Goal: Check status

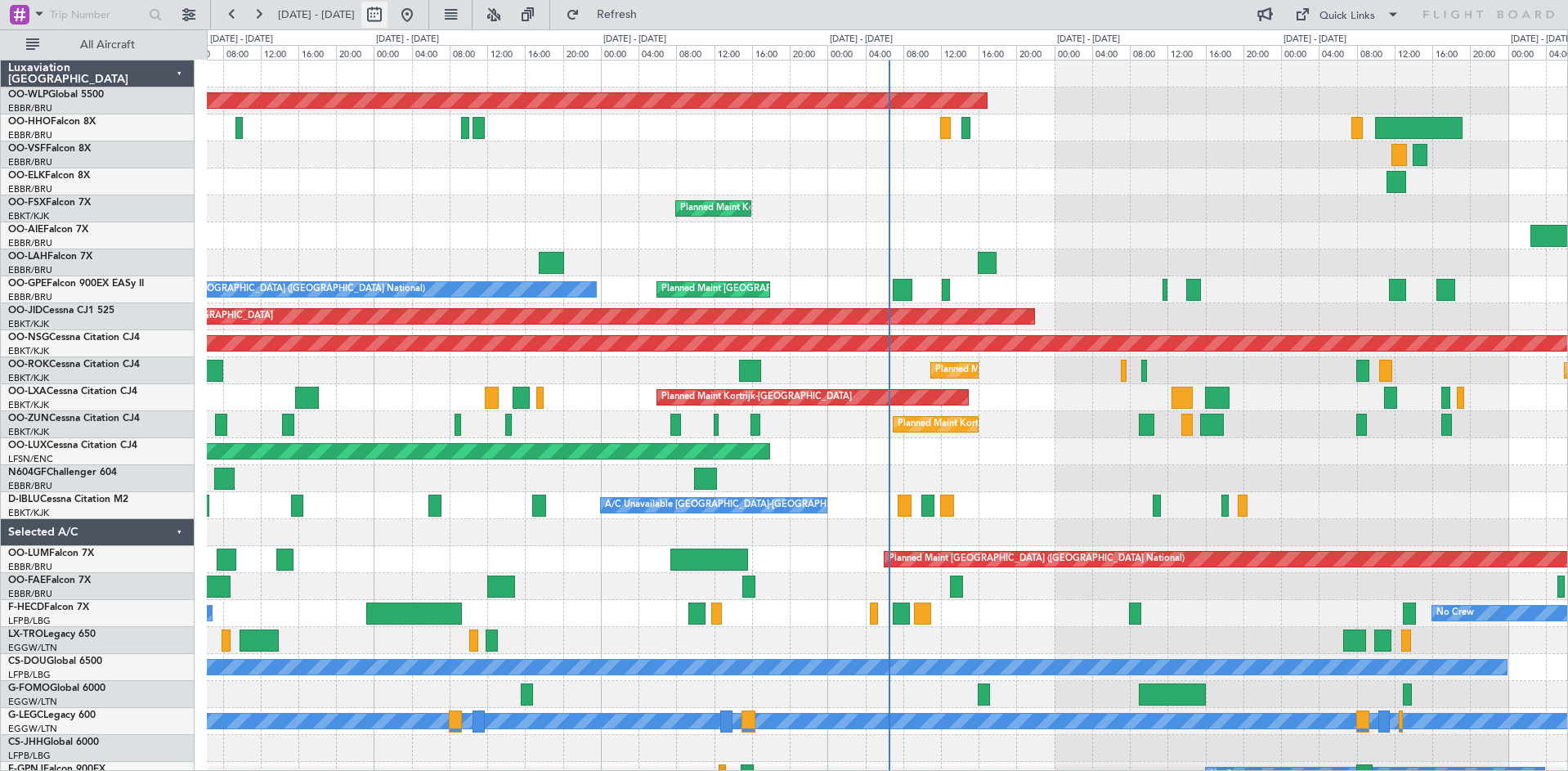
click at [387, 19] on button at bounding box center [374, 15] width 26 height 26
select select "8"
select select "2025"
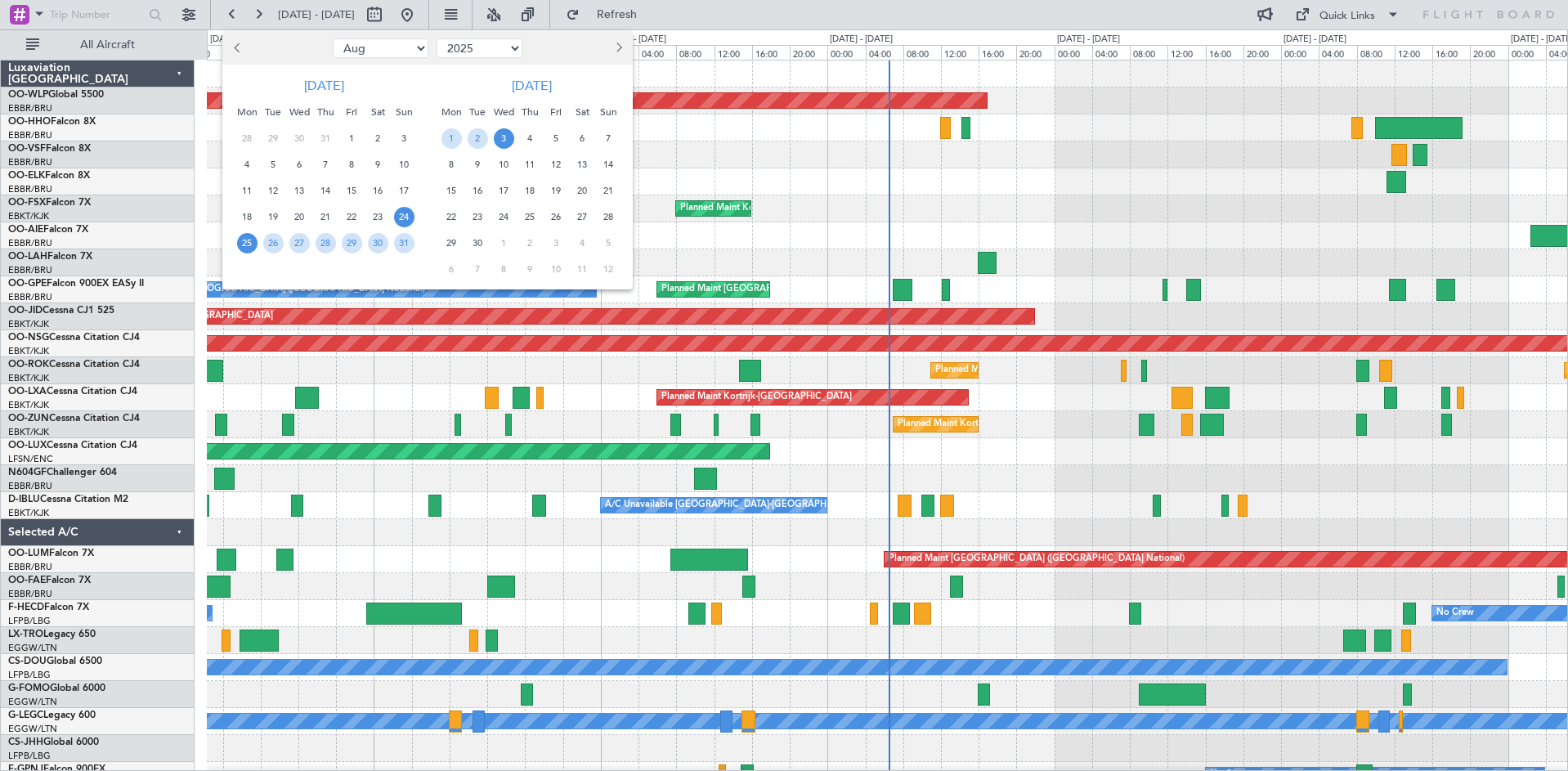
click at [248, 249] on span "25" at bounding box center [248, 243] width 21 height 21
click at [442, 166] on span "8" at bounding box center [452, 165] width 21 height 21
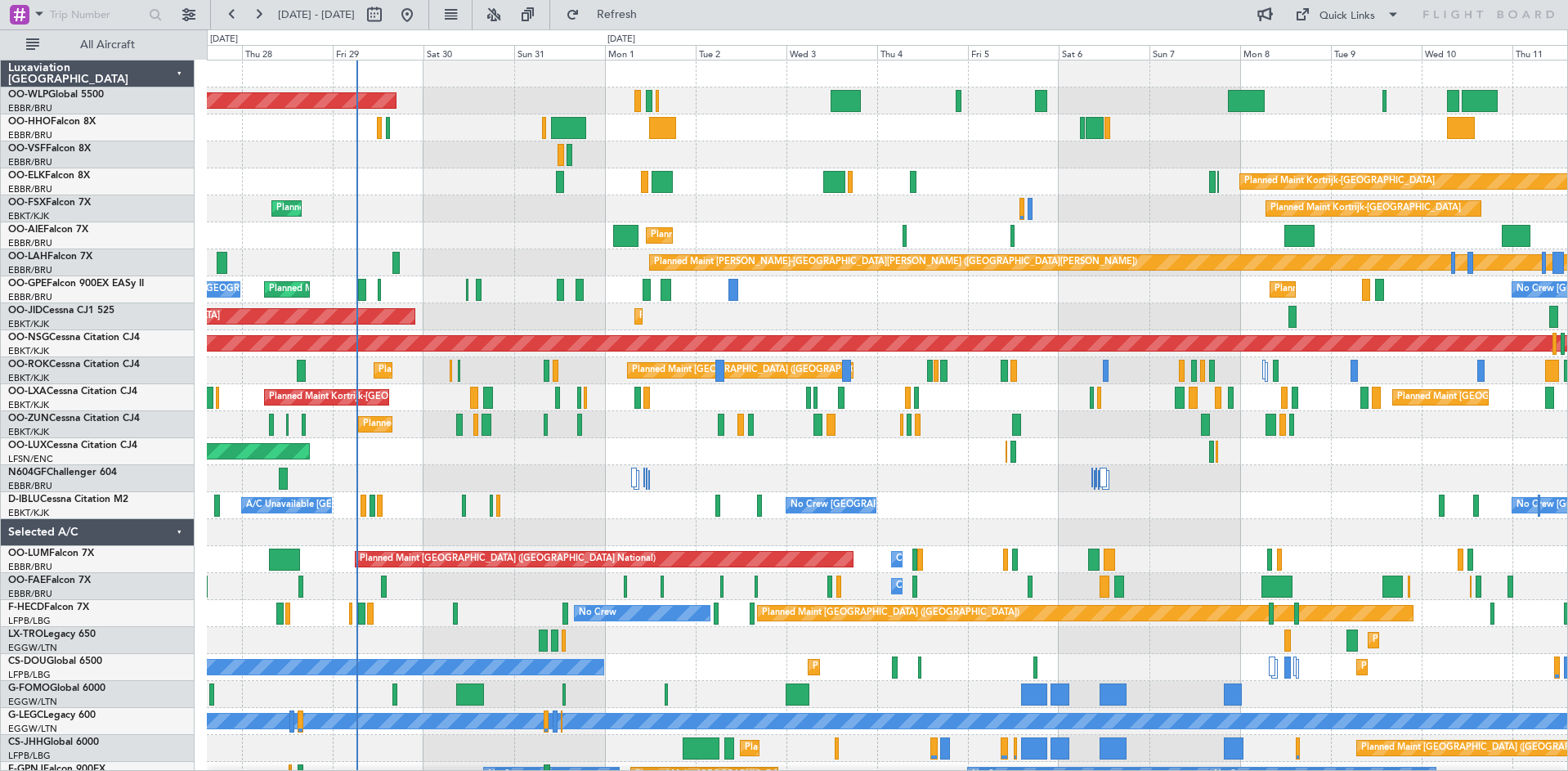
scroll to position [2, 0]
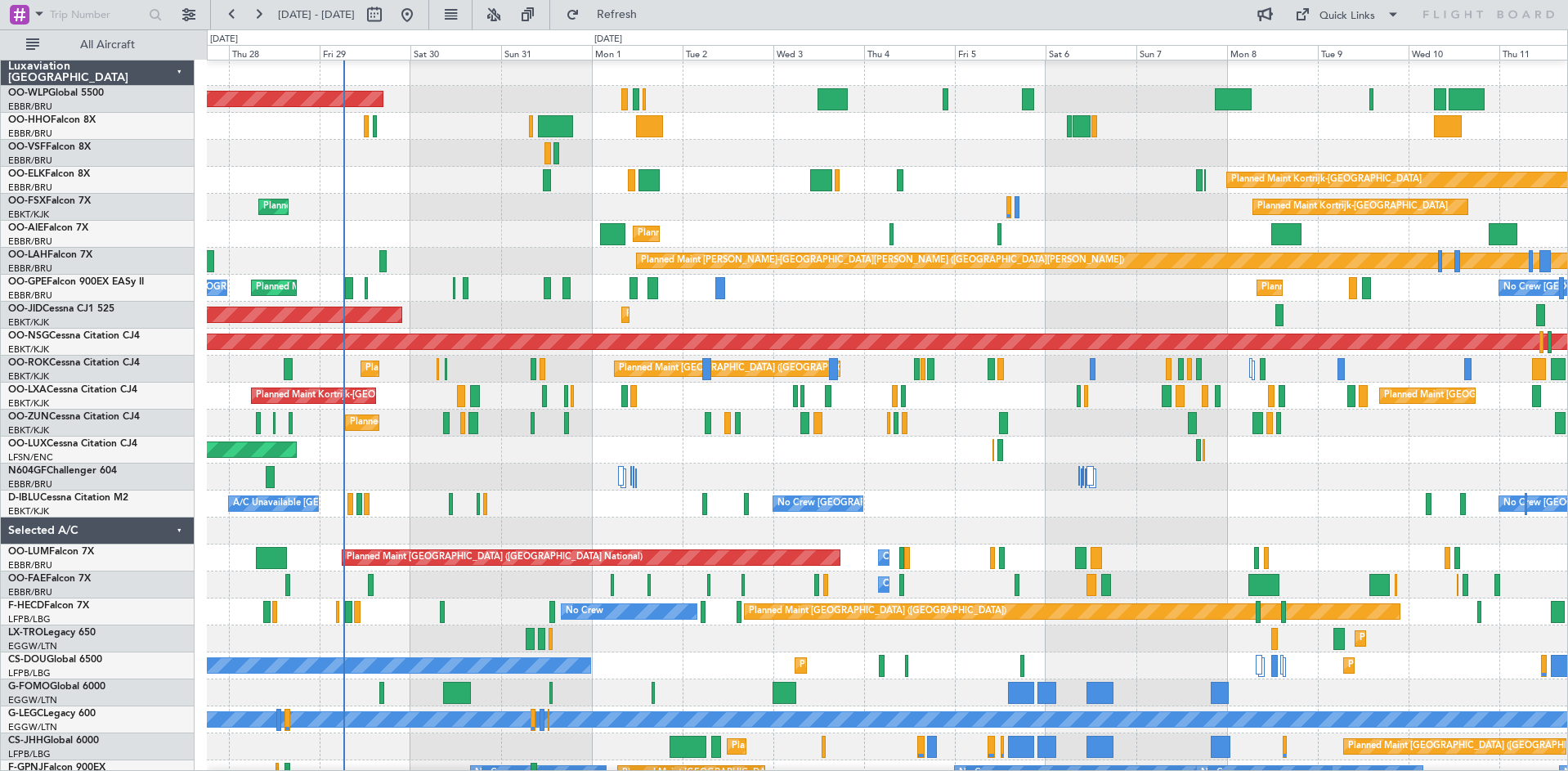
click at [602, 501] on div "A/C Unavailable [GEOGRAPHIC_DATA]-[GEOGRAPHIC_DATA] No Crew [GEOGRAPHIC_DATA] (…" at bounding box center [887, 504] width 1360 height 27
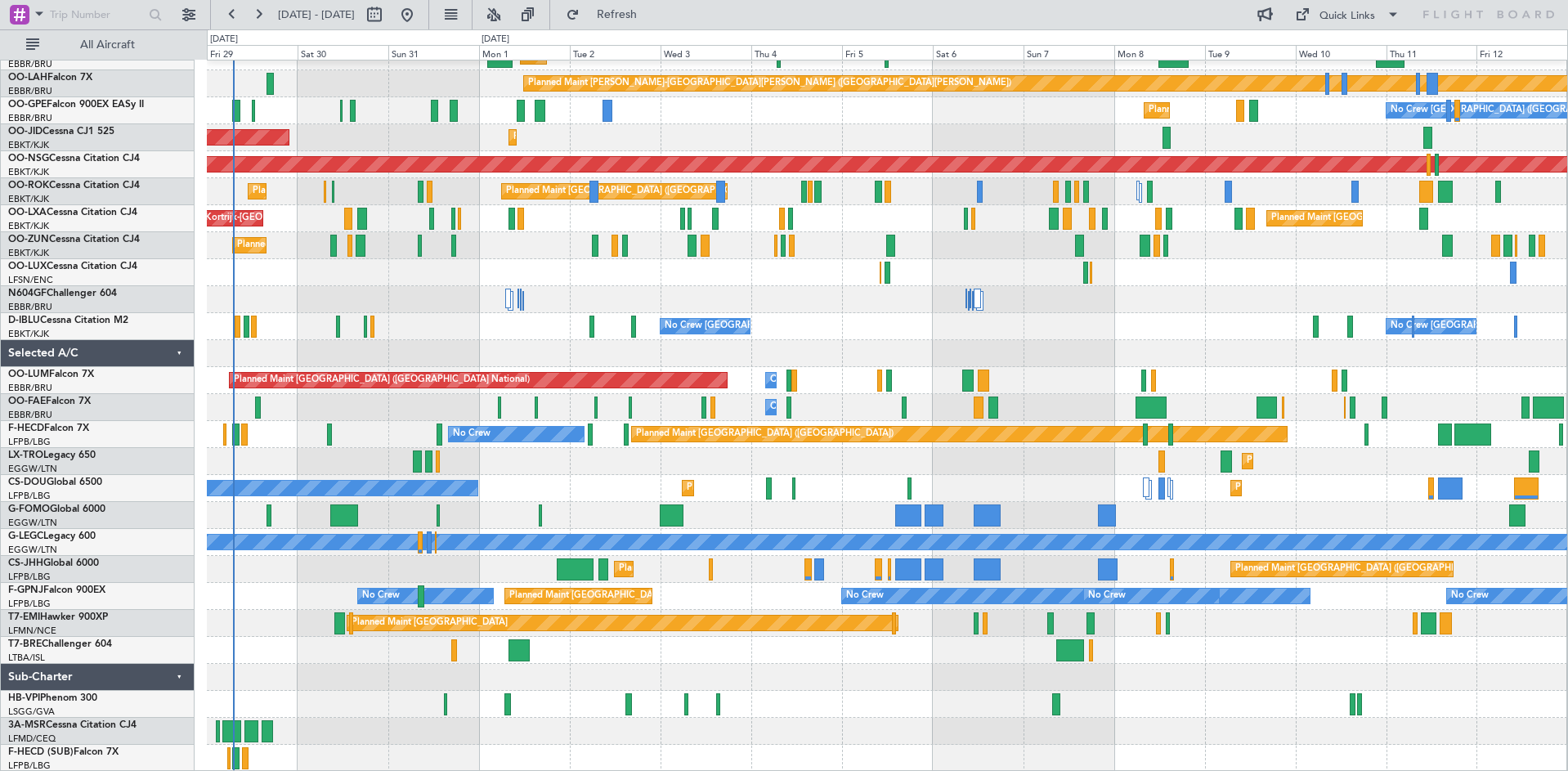
scroll to position [0, 0]
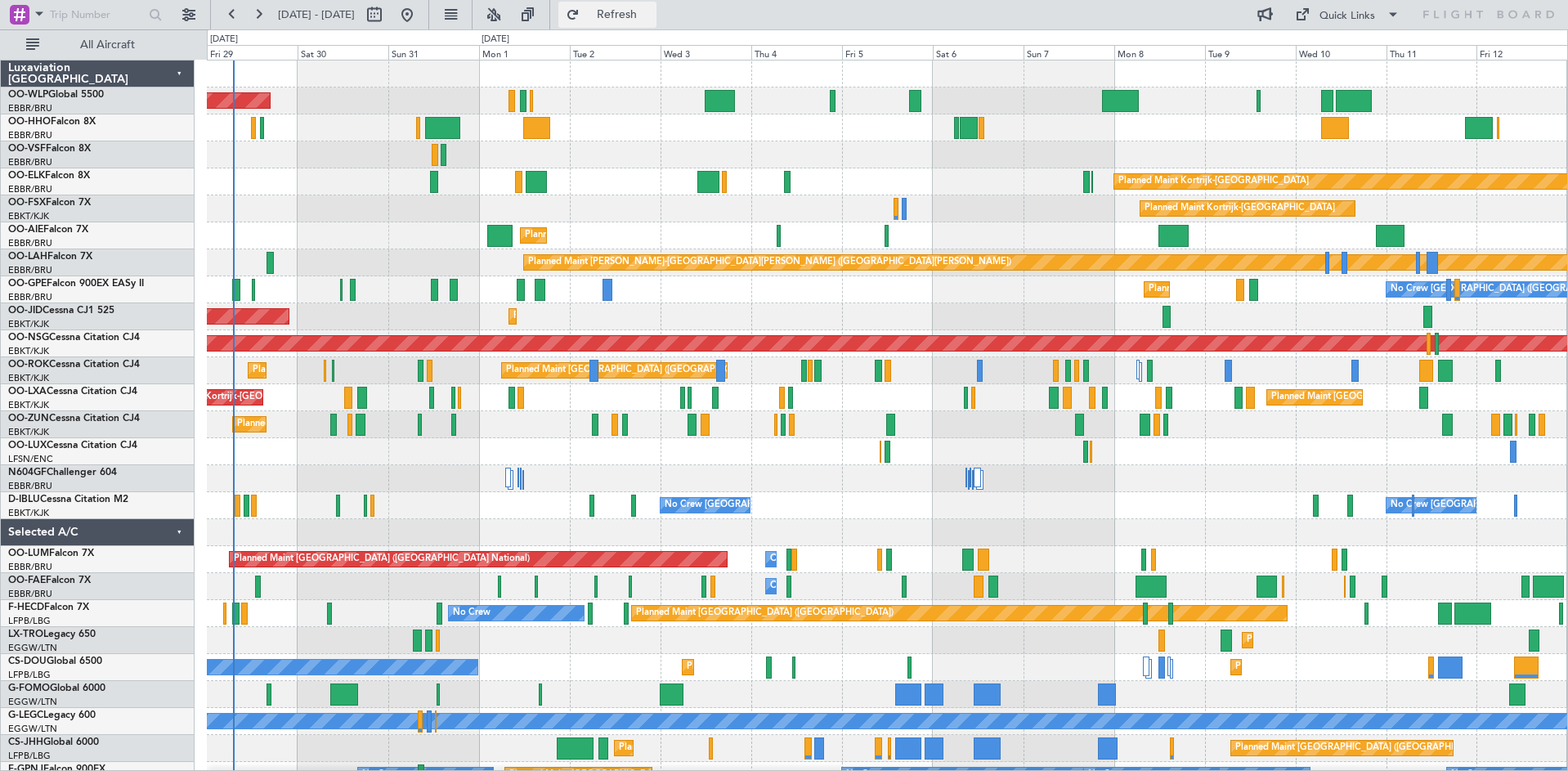
click at [643, 15] on span "Refresh" at bounding box center [617, 14] width 69 height 11
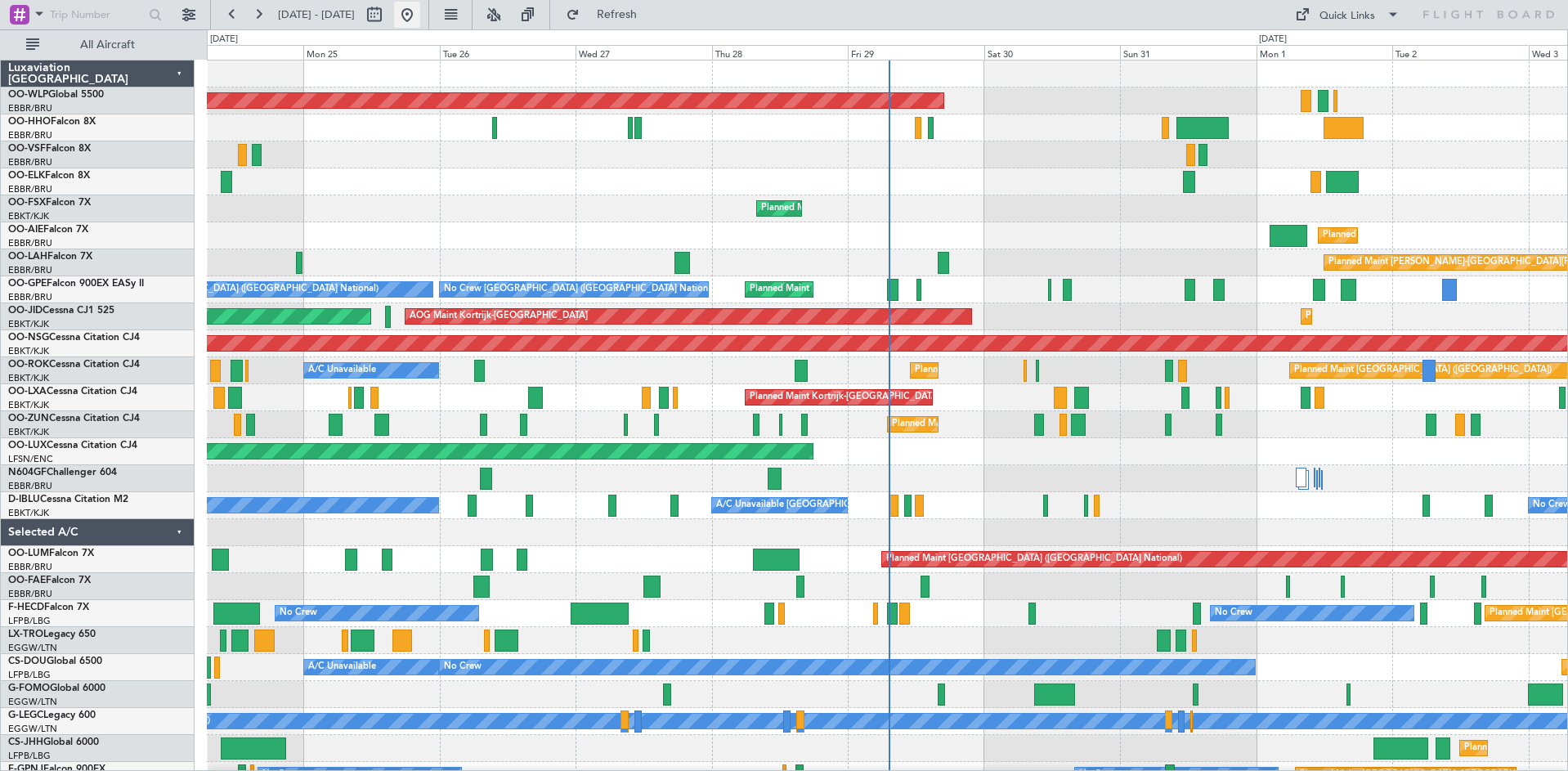
click at [420, 18] on button at bounding box center [407, 15] width 26 height 26
click at [939, 504] on div "No Crew Kortrijk-Wevelgem A/C Unavailable Kortrijk-Wevelgem No Crew Brussels (B…" at bounding box center [887, 506] width 1360 height 27
